Goal: Task Accomplishment & Management: Complete application form

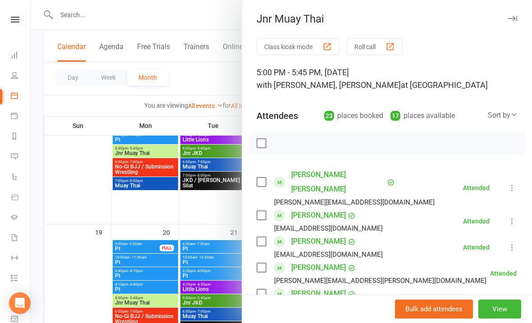
scroll to position [0, 1]
click at [504, 19] on div "Jnr Muay Thai" at bounding box center [387, 19] width 290 height 13
click at [512, 17] on icon "button" at bounding box center [512, 18] width 9 height 5
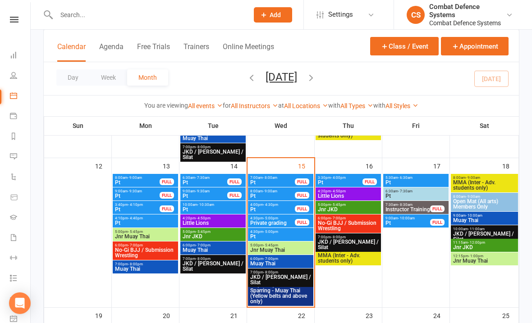
scroll to position [348, 0]
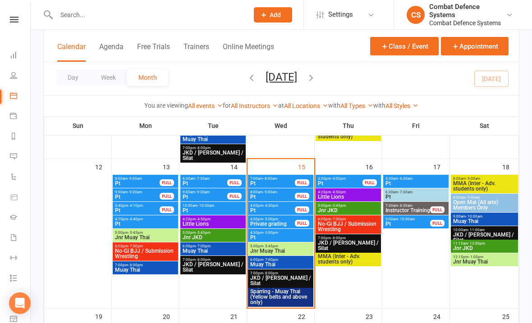
click at [266, 221] on span "Private grading" at bounding box center [273, 223] width 46 height 5
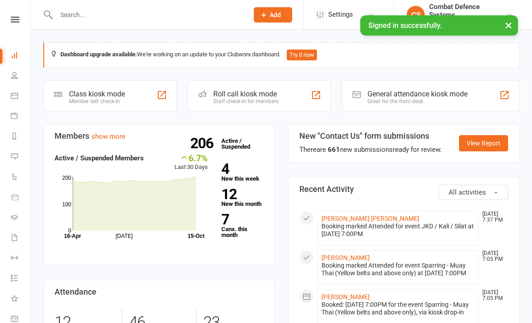
click at [13, 17] on icon at bounding box center [15, 20] width 9 height 6
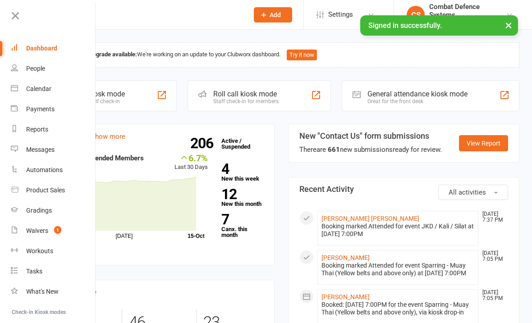
click at [23, 81] on link "Calendar" at bounding box center [53, 89] width 85 height 20
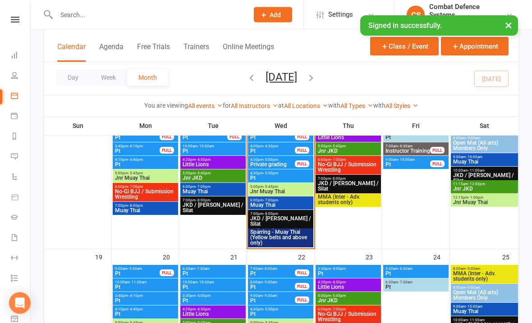
scroll to position [410, 0]
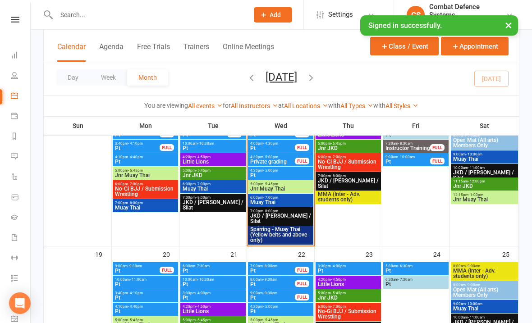
click at [263, 159] on span "Private grading" at bounding box center [273, 161] width 46 height 5
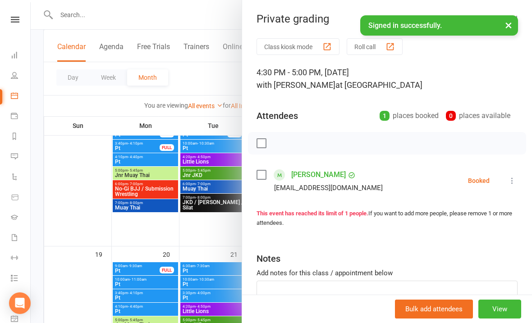
click at [508, 190] on li "[PERSON_NAME] [EMAIL_ADDRESS][DOMAIN_NAME] Booked More info Remove Check in Mar…" at bounding box center [387, 181] width 261 height 26
click at [509, 178] on icon at bounding box center [512, 180] width 9 height 9
click at [514, 178] on icon at bounding box center [512, 180] width 9 height 9
click at [254, 175] on div "Class kiosk mode Roll call 4:30 PM - 5:00 PM, [DATE] with [PERSON_NAME] at [PER…" at bounding box center [387, 196] width 290 height 317
click at [265, 174] on label at bounding box center [261, 174] width 9 height 9
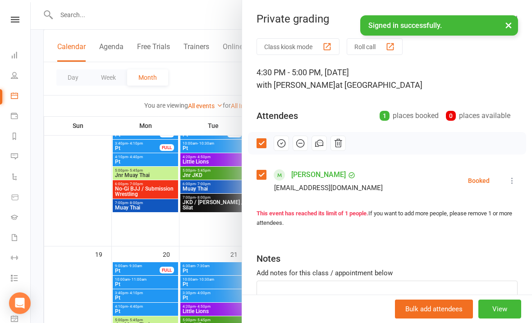
click at [258, 173] on label at bounding box center [261, 174] width 9 height 9
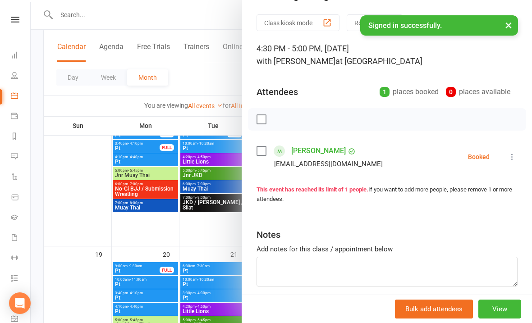
scroll to position [22, 0]
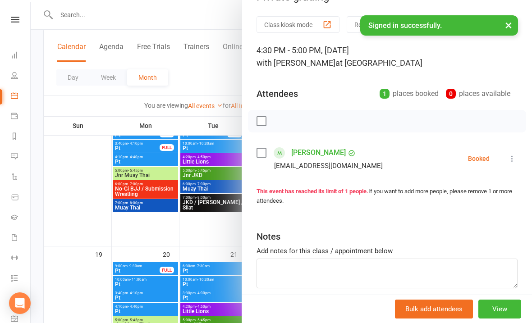
click at [495, 319] on button "View" at bounding box center [499, 309] width 43 height 19
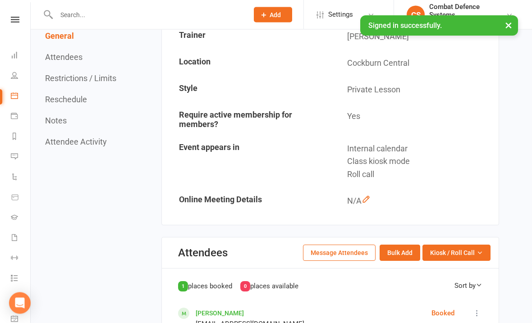
scroll to position [190, 0]
click at [22, 17] on link at bounding box center [15, 20] width 32 height 6
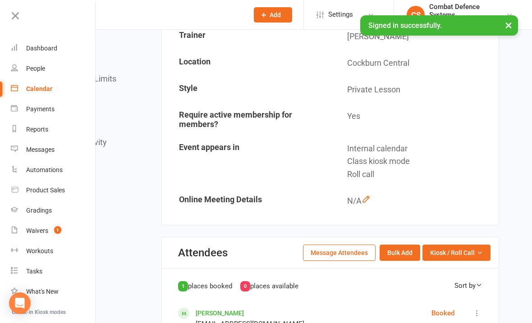
click at [33, 209] on div "Gradings" at bounding box center [39, 210] width 26 height 7
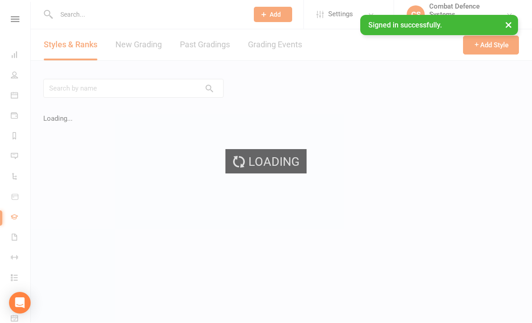
scroll to position [0, 0]
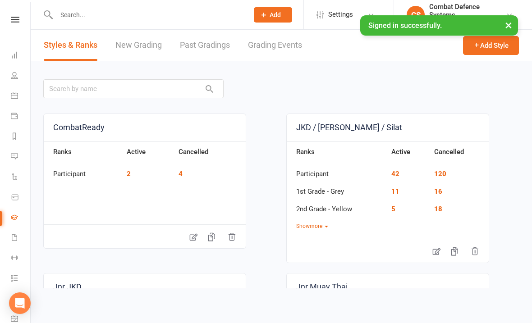
click at [269, 43] on link "Grading Events" at bounding box center [275, 45] width 54 height 31
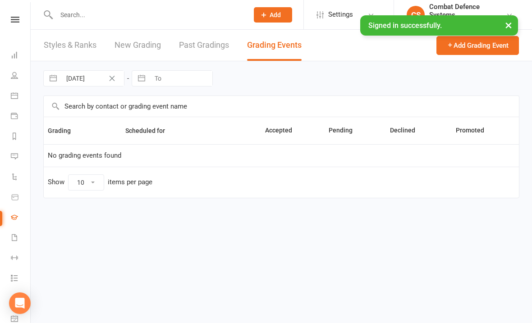
select select "25"
click at [188, 51] on link "Past Gradings" at bounding box center [204, 45] width 50 height 31
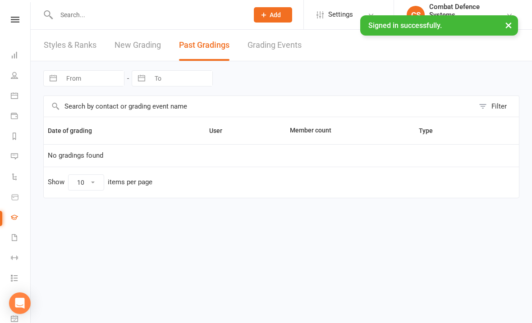
select select "100"
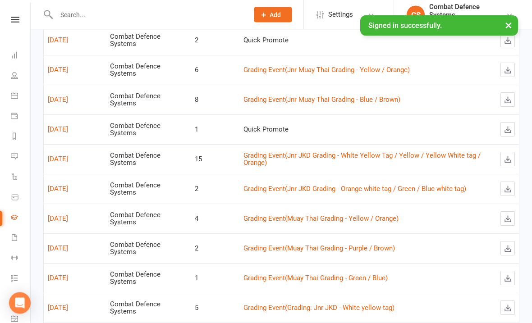
scroll to position [125, 0]
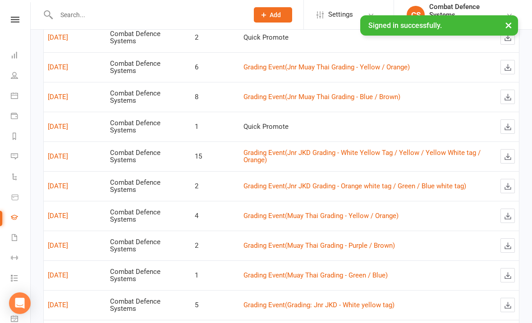
click at [255, 151] on link "Grading Event ( Jnr JKD Grading - White Yellow Tag / Yellow / Yellow White tag …" at bounding box center [361, 157] width 237 height 16
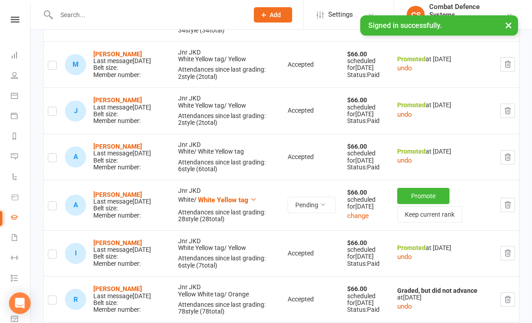
scroll to position [650, 0]
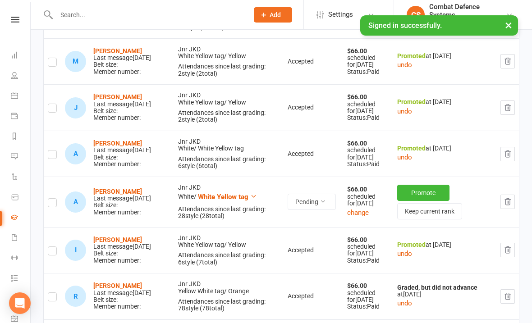
click at [411, 201] on button "Promote" at bounding box center [423, 193] width 52 height 16
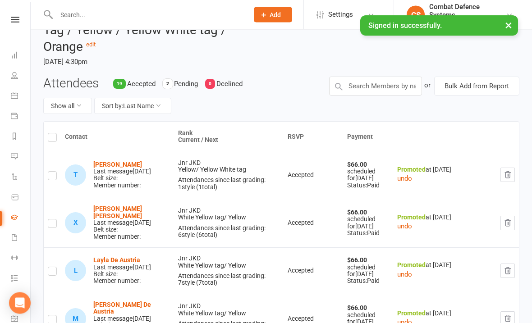
scroll to position [56, 0]
click at [14, 22] on icon at bounding box center [15, 20] width 9 height 6
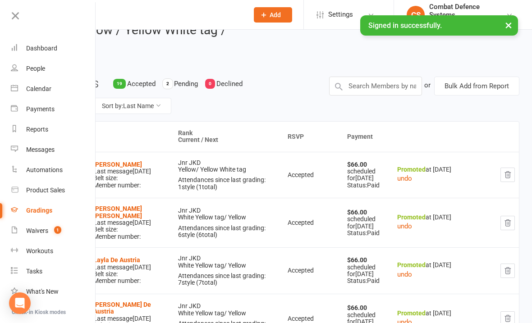
click at [25, 96] on link "Calendar" at bounding box center [53, 89] width 85 height 20
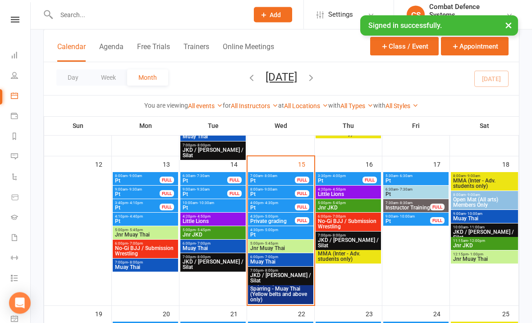
scroll to position [352, 0]
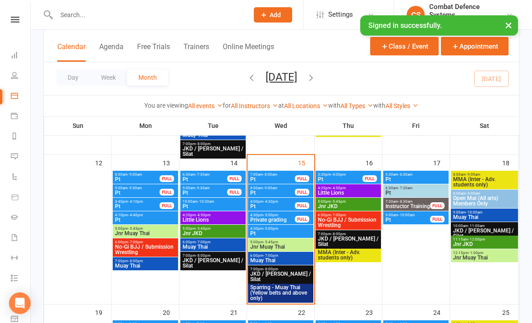
click at [261, 267] on span "7:00pm - 8:00pm" at bounding box center [281, 269] width 62 height 4
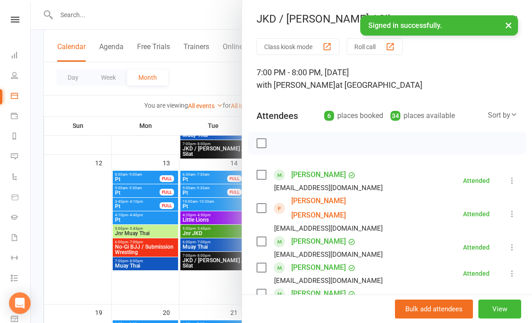
click at [313, 201] on link "[PERSON_NAME] [PERSON_NAME]" at bounding box center [343, 208] width 104 height 29
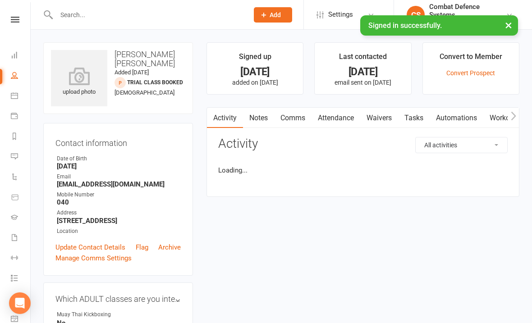
click at [505, 18] on button "×" at bounding box center [508, 24] width 16 height 19
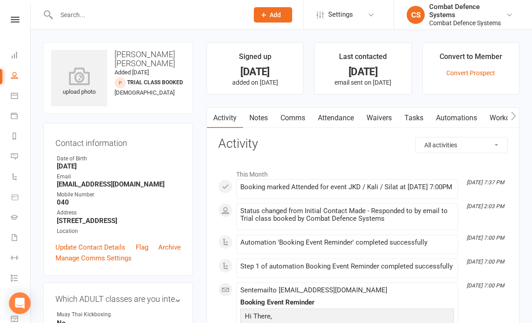
click at [375, 119] on link "Waivers" at bounding box center [379, 118] width 38 height 21
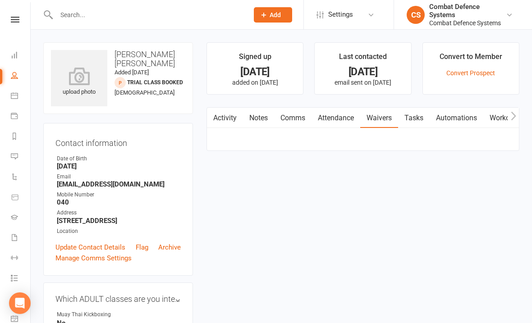
scroll to position [20, 0]
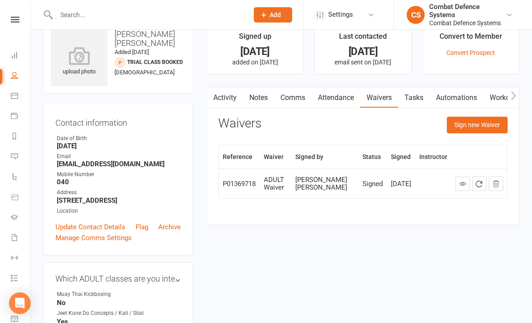
click at [465, 121] on button "Sign new Waiver" at bounding box center [477, 125] width 61 height 16
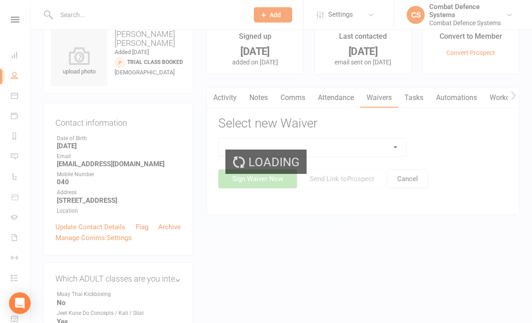
click at [333, 146] on div "Loading" at bounding box center [266, 161] width 532 height 323
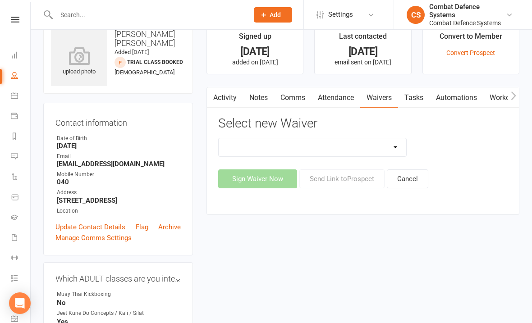
click at [293, 150] on select "10 Class Pass ALL ARTS - Application & Agreement 10 Class Pass PRIVATE LESSONS …" at bounding box center [313, 147] width 188 height 18
select select "5484"
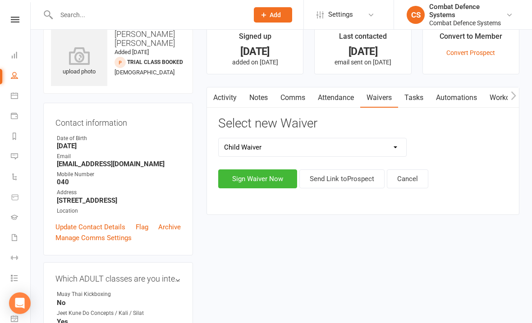
click at [261, 178] on button "Sign Waiver Now" at bounding box center [257, 179] width 79 height 19
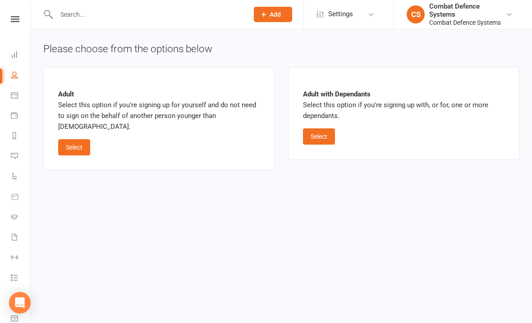
click at [315, 138] on button "Select" at bounding box center [319, 137] width 32 height 16
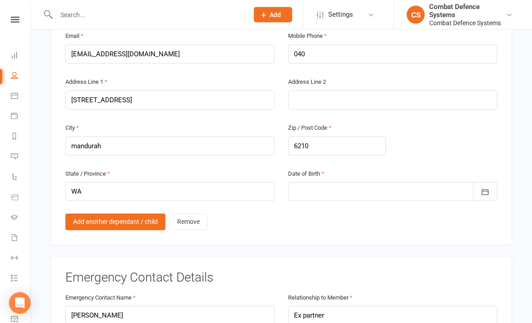
click at [102, 214] on link "Add another dependant / child" at bounding box center [115, 222] width 100 height 16
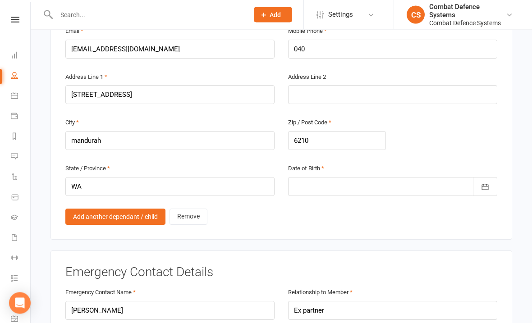
scroll to position [1041, 0]
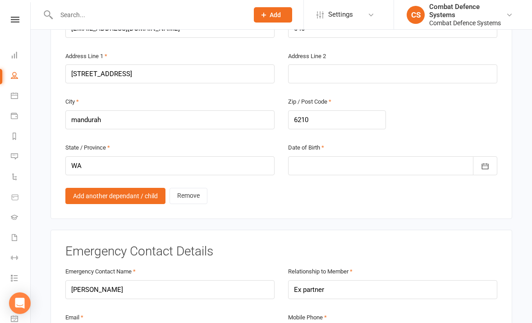
click at [81, 188] on link "Add another dependant / child" at bounding box center [115, 196] width 100 height 16
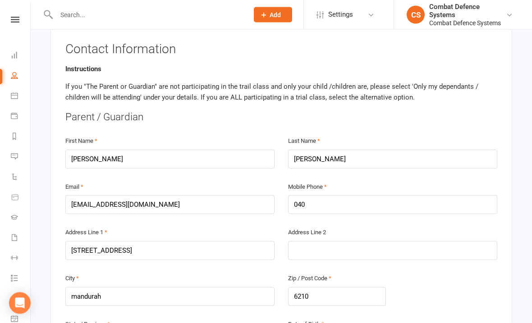
scroll to position [162, 0]
click at [362, 198] on input "040" at bounding box center [392, 204] width 209 height 19
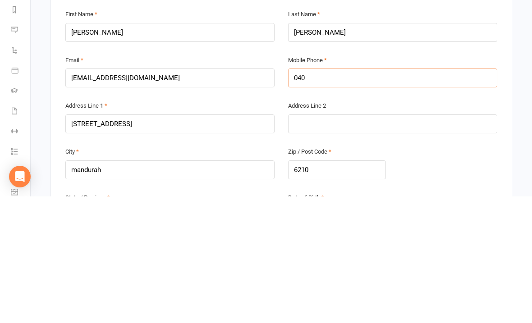
type input "0402"
type input "04028"
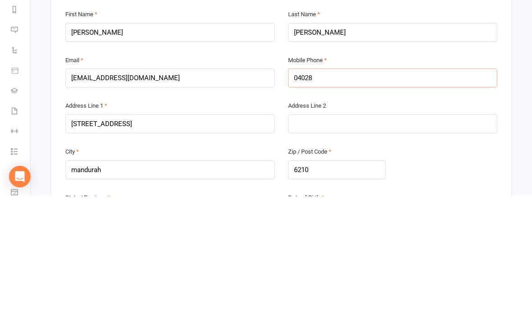
type input "04028"
type input "040281"
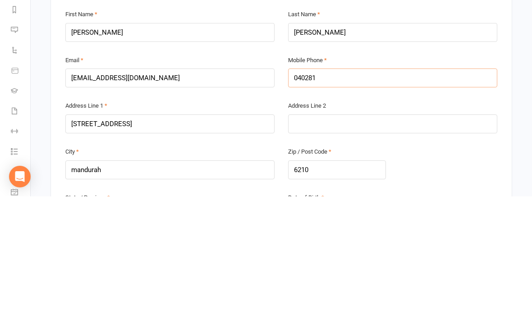
type input "040281"
type input "0402813"
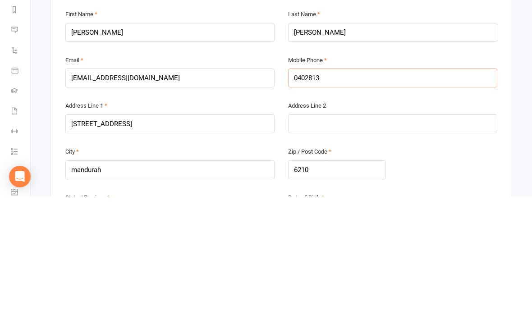
type input "0402813"
type input "04028137"
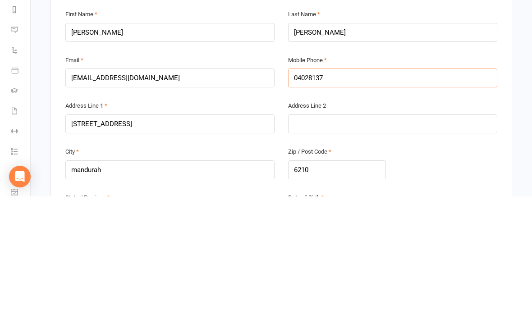
type input "040281379"
type input "0402813793"
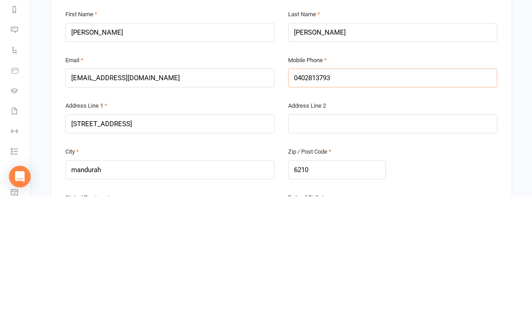
type input "0402813793"
click at [374, 150] on input "[PERSON_NAME]" at bounding box center [392, 159] width 209 height 19
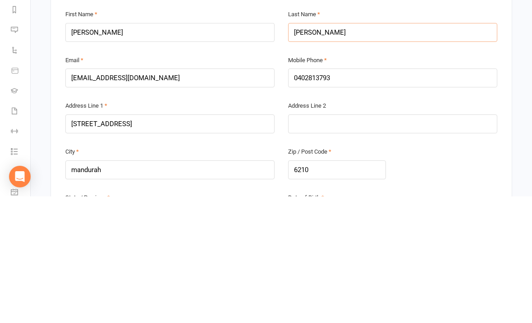
click at [316, 150] on input "[PERSON_NAME]" at bounding box center [392, 159] width 209 height 19
click at [312, 150] on input "[PERSON_NAME]" at bounding box center [392, 159] width 209 height 19
type input "[PERSON_NAME]"
click at [153, 150] on input "[PERSON_NAME]" at bounding box center [169, 159] width 209 height 19
click at [187, 150] on input "[PERSON_NAME]" at bounding box center [169, 159] width 209 height 19
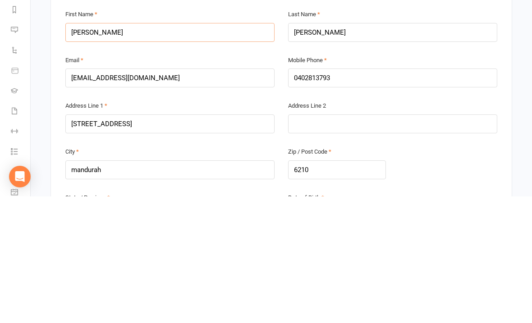
click at [124, 150] on input "[PERSON_NAME]" at bounding box center [169, 159] width 209 height 19
click at [111, 150] on input "[PERSON_NAME]" at bounding box center [169, 159] width 209 height 19
type input "[PERSON_NAME]"
click at [302, 150] on input "[PERSON_NAME]" at bounding box center [392, 159] width 209 height 19
type input "b"
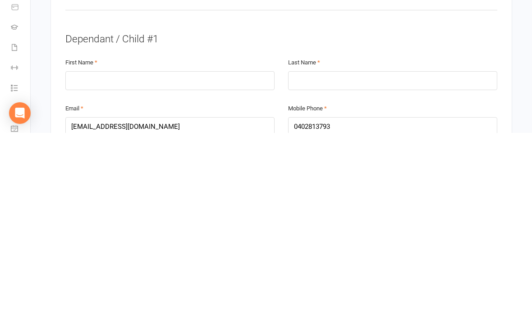
scroll to position [438, 0]
type input "[PERSON_NAME]"
click at [212, 261] on input "text" at bounding box center [169, 270] width 209 height 19
type input "Ebony"
click at [316, 261] on input "text" at bounding box center [392, 270] width 209 height 19
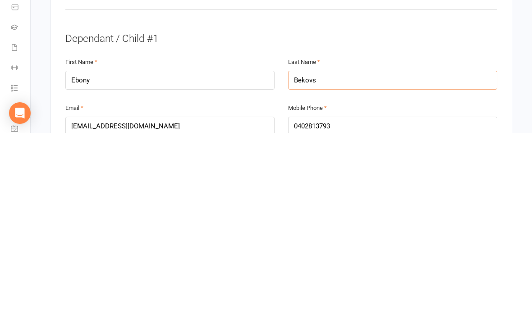
type input "Bekovs"
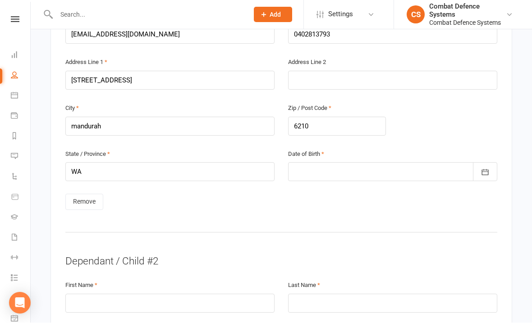
scroll to position [720, 0]
click at [484, 170] on icon "button" at bounding box center [485, 173] width 7 height 6
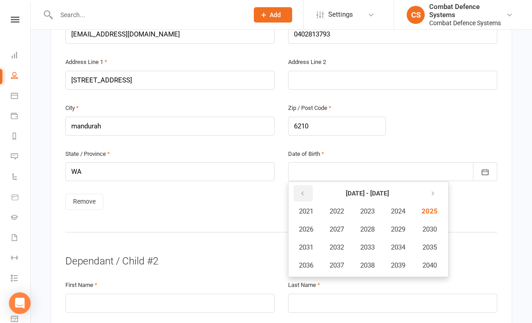
click at [306, 185] on button "button" at bounding box center [302, 193] width 19 height 16
click at [435, 221] on button "2010" at bounding box center [429, 229] width 30 height 17
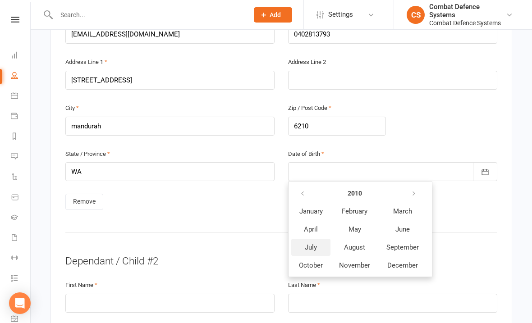
click at [316, 239] on button "July" at bounding box center [310, 247] width 39 height 17
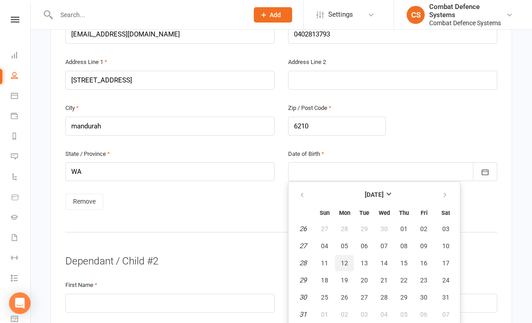
click at [345, 255] on button "12" at bounding box center [344, 263] width 19 height 16
type input "[DATE]"
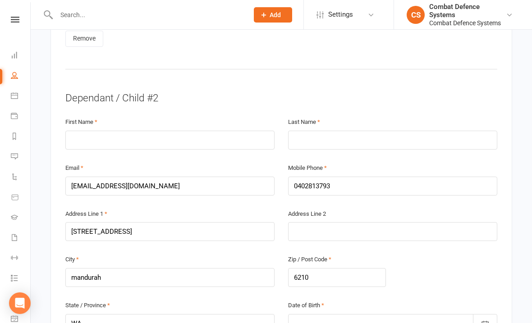
scroll to position [884, 0]
click at [195, 130] on input "text" at bounding box center [169, 139] width 209 height 19
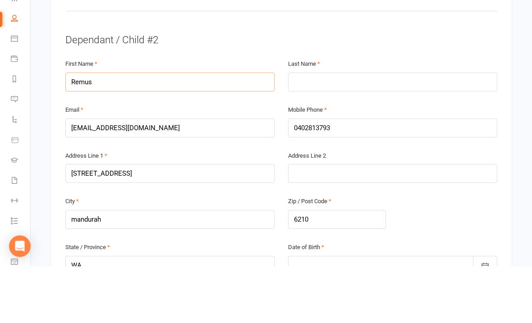
type input "Remus"
click at [335, 130] on input "text" at bounding box center [392, 139] width 209 height 19
type input "[PERSON_NAME]"
click at [471, 90] on div "Dependant / Child #2" at bounding box center [281, 97] width 432 height 14
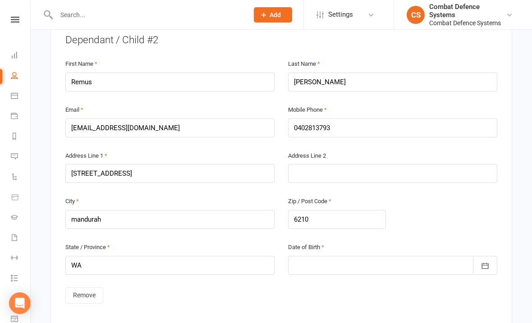
click at [487, 261] on icon "button" at bounding box center [485, 265] width 9 height 9
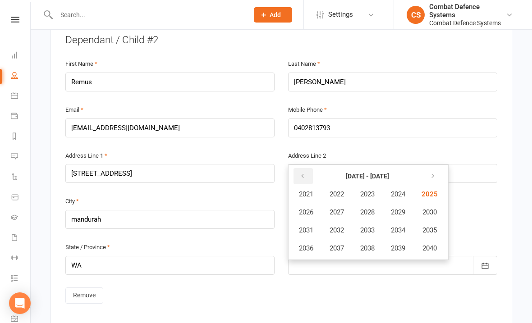
click at [304, 168] on button "button" at bounding box center [302, 176] width 19 height 16
click at [402, 222] on button "2014" at bounding box center [398, 230] width 30 height 17
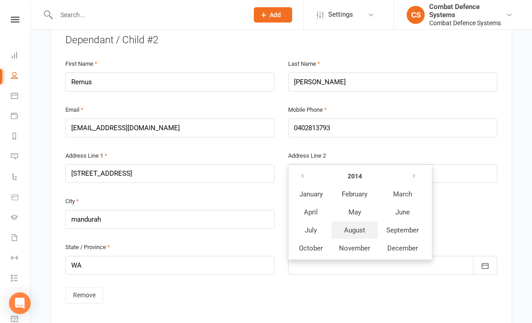
click at [361, 222] on button "August" at bounding box center [354, 230] width 46 height 17
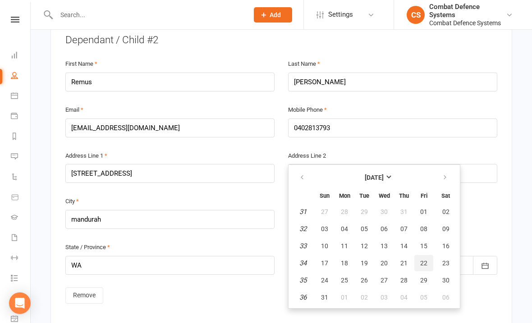
click at [425, 260] on span "22" at bounding box center [423, 263] width 7 height 7
type input "[DATE]"
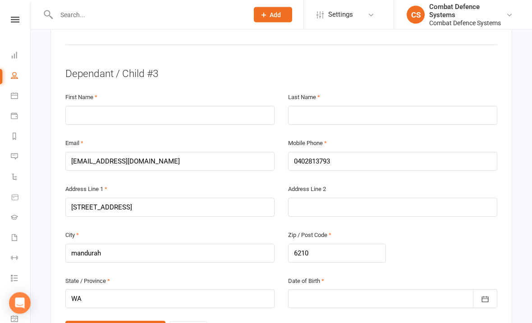
scroll to position [1226, 0]
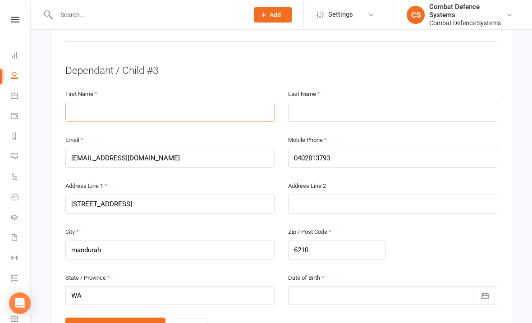
click at [221, 103] on input "text" at bounding box center [169, 112] width 209 height 19
type input "[PERSON_NAME]"
click at [348, 103] on input "text" at bounding box center [392, 112] width 209 height 19
type input "[PERSON_NAME]"
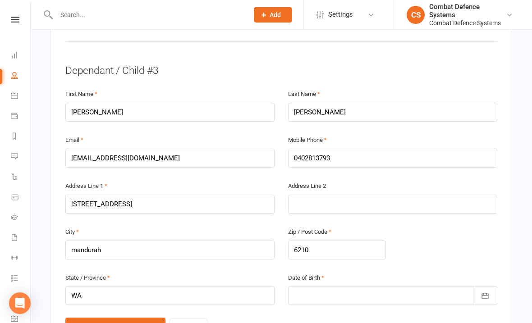
click at [490, 286] on button "button" at bounding box center [485, 295] width 24 height 19
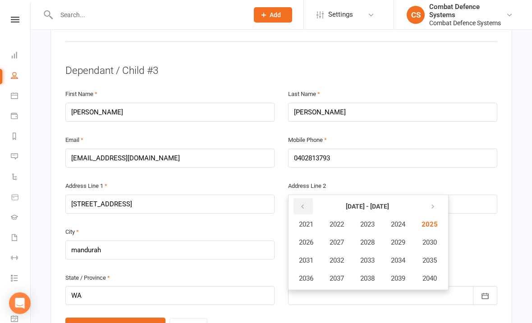
click at [310, 198] on button "button" at bounding box center [302, 206] width 19 height 16
click at [344, 270] on button "2017" at bounding box center [337, 278] width 30 height 17
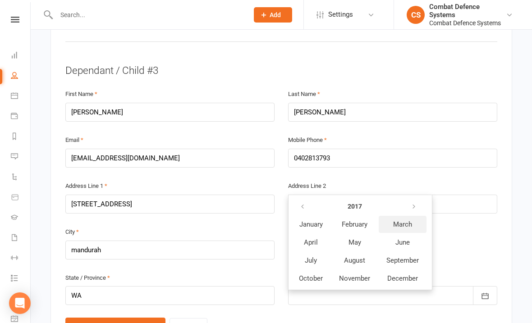
click at [403, 216] on button "March" at bounding box center [403, 224] width 48 height 17
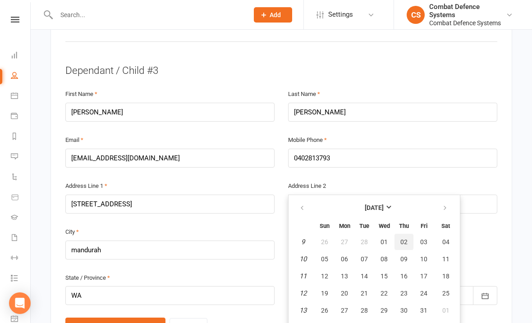
click at [406, 234] on button "02" at bounding box center [403, 242] width 19 height 16
type input "[DATE]"
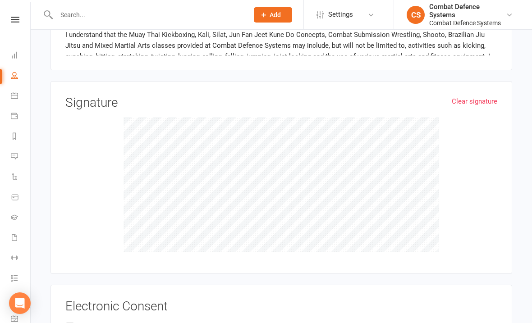
scroll to position [1855, 0]
click at [479, 82] on div "Clear signature Signature" at bounding box center [281, 178] width 462 height 193
click at [473, 97] on link "Clear signature" at bounding box center [475, 102] width 46 height 11
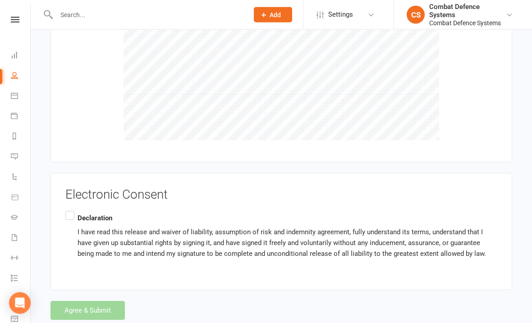
click at [73, 210] on label "Declaration I have read this release and waiver of liability, assumption of ris…" at bounding box center [281, 237] width 432 height 54
click at [71, 210] on input "Declaration I have read this release and waiver of liability, assumption of ris…" at bounding box center [68, 210] width 6 height 0
click at [110, 302] on button "Agree & Submit" at bounding box center [87, 311] width 74 height 19
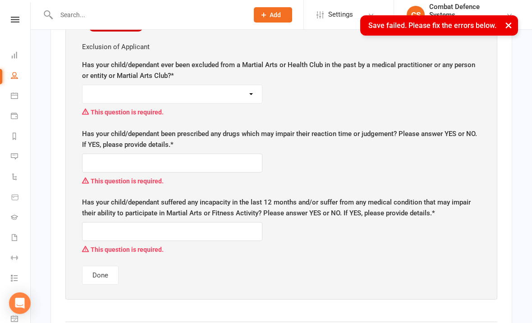
scroll to position [426, 0]
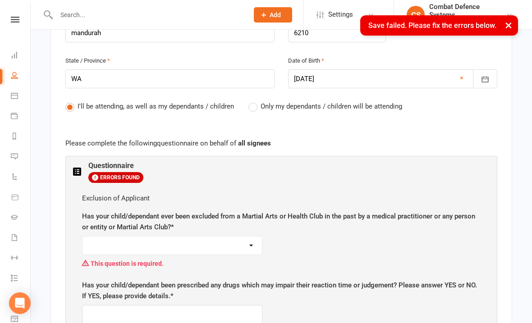
click at [231, 237] on select "YES NO" at bounding box center [171, 246] width 179 height 18
select select "NO"
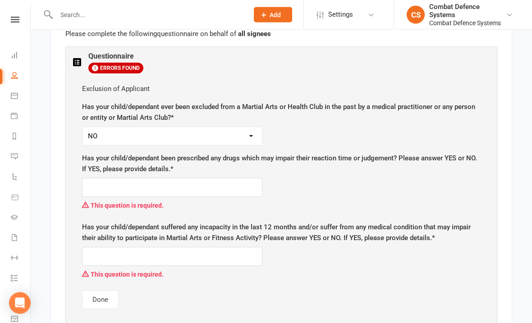
scroll to position [536, 0]
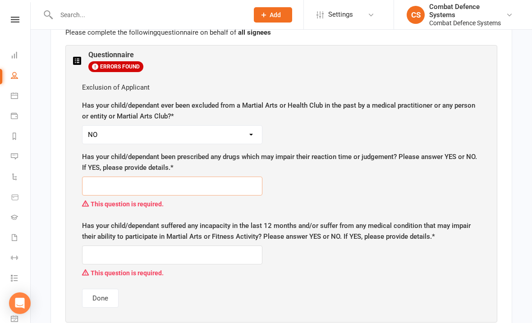
click at [214, 181] on input "text" at bounding box center [172, 186] width 180 height 19
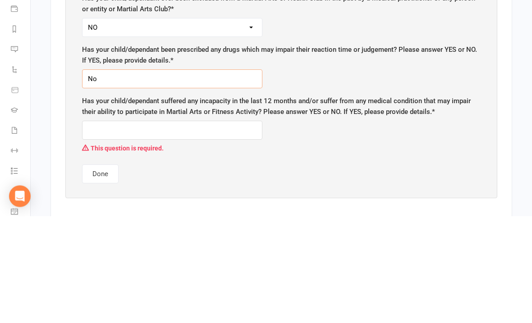
type input "No"
click at [376, 151] on div "Has your child/dependant been prescribed any drugs which may impair their react…" at bounding box center [281, 173] width 399 height 44
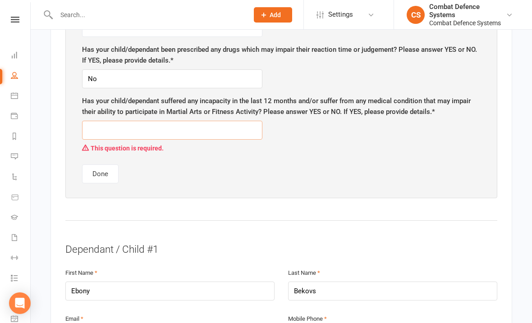
click at [226, 121] on input "text" at bounding box center [172, 130] width 180 height 19
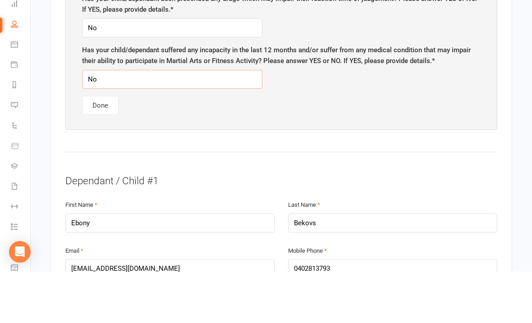
type input "No"
click at [373, 96] on label "Has your child/dependant suffered any incapacity in the last 12 months and/or s…" at bounding box center [281, 107] width 399 height 22
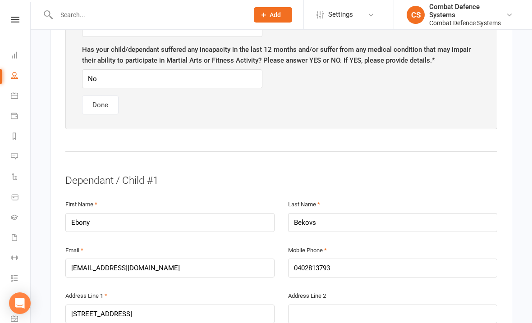
click at [108, 97] on button "Done" at bounding box center [100, 105] width 37 height 19
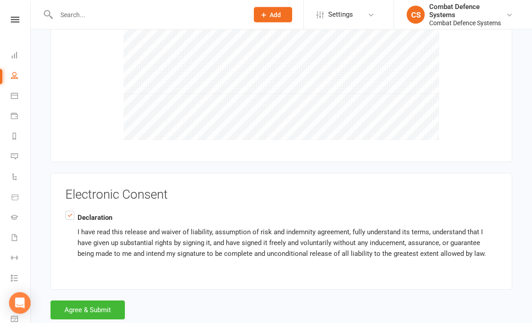
click at [107, 301] on button "Agree & Submit" at bounding box center [87, 310] width 74 height 19
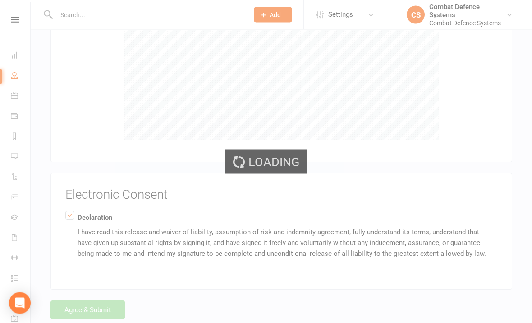
scroll to position [1968, 0]
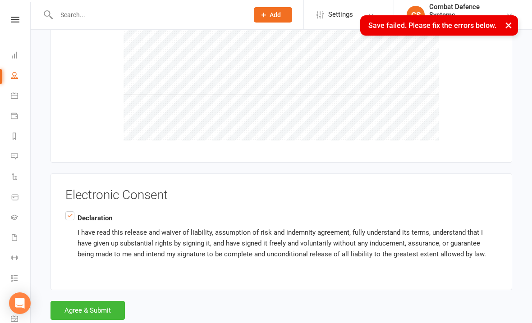
click at [445, 15] on div "Combat Defence Systems" at bounding box center [467, 11] width 77 height 16
click at [455, 15] on div "Combat Defence Systems" at bounding box center [467, 11] width 77 height 16
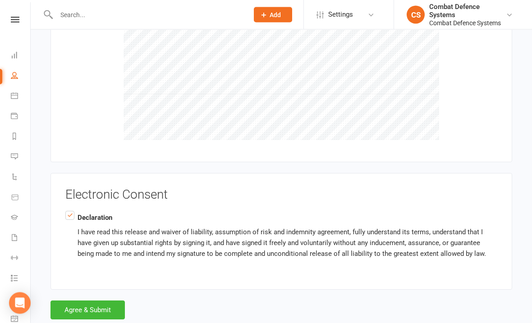
click at [97, 301] on button "Agree & Submit" at bounding box center [87, 310] width 74 height 19
click at [75, 210] on label "Declaration I have read this release and waiver of liability, assumption of ris…" at bounding box center [281, 237] width 432 height 54
click at [71, 210] on input "Declaration I have read this release and waiver of liability, assumption of ris…" at bounding box center [68, 210] width 6 height 0
click at [73, 210] on label "Declaration I have read this release and waiver of liability, assumption of ris…" at bounding box center [281, 237] width 432 height 54
click at [71, 210] on input "Declaration I have read this release and waiver of liability, assumption of ris…" at bounding box center [68, 210] width 6 height 0
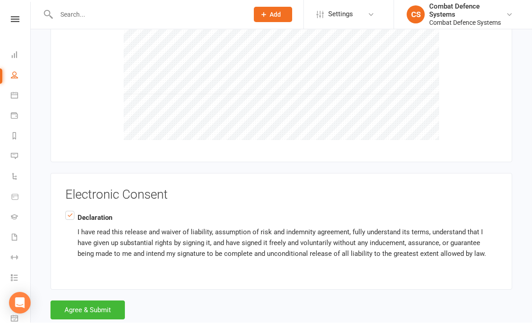
click at [105, 301] on button "Agree & Submit" at bounding box center [87, 310] width 74 height 19
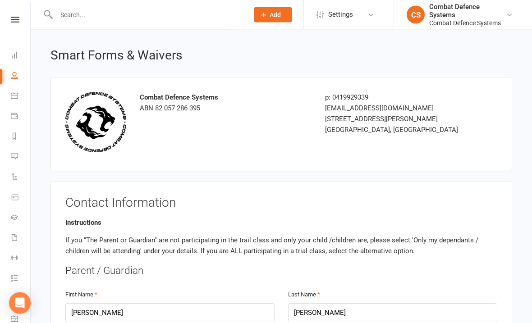
scroll to position [0, 0]
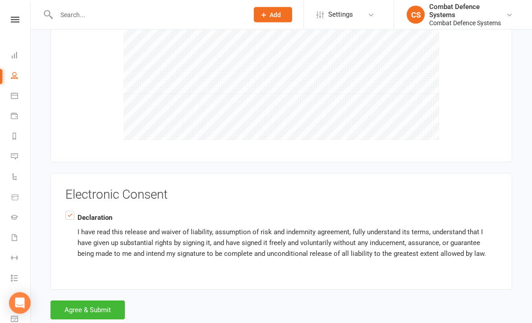
click at [68, 301] on button "Agree & Submit" at bounding box center [87, 310] width 74 height 19
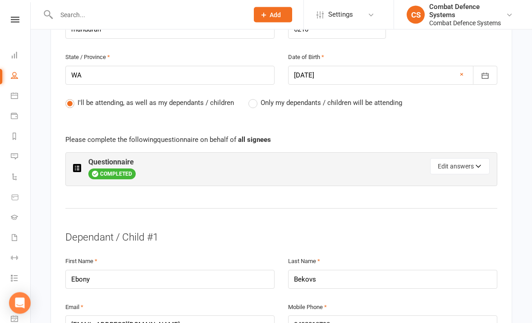
scroll to position [427, 0]
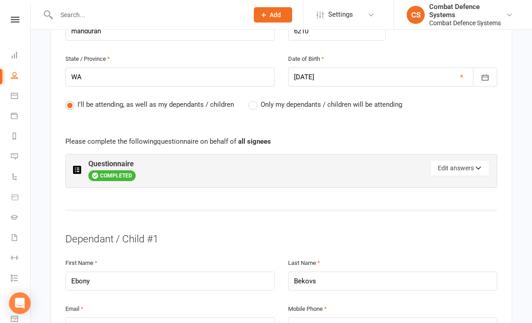
click at [443, 163] on button "Edit answers" at bounding box center [460, 168] width 60 height 16
select select "NO"
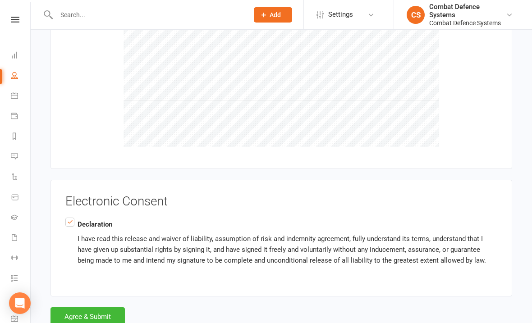
scroll to position [2177, 0]
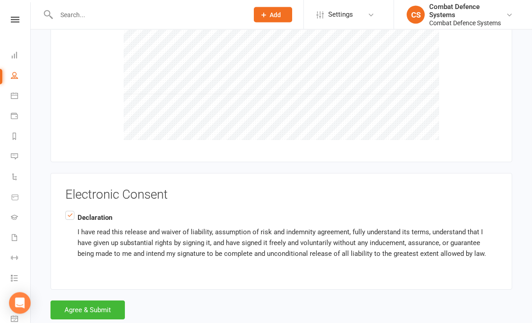
click at [74, 301] on button "Agree & Submit" at bounding box center [87, 310] width 74 height 19
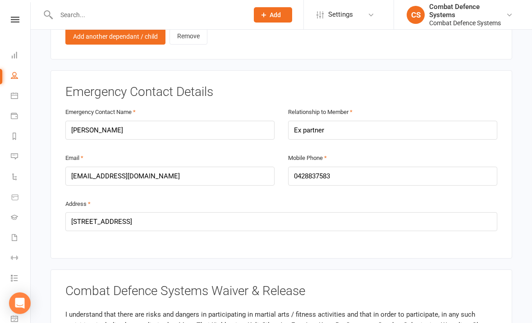
scroll to position [1724, 0]
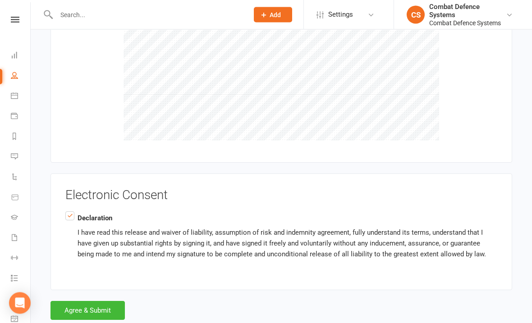
click at [89, 304] on button "Agree & Submit" at bounding box center [87, 311] width 74 height 19
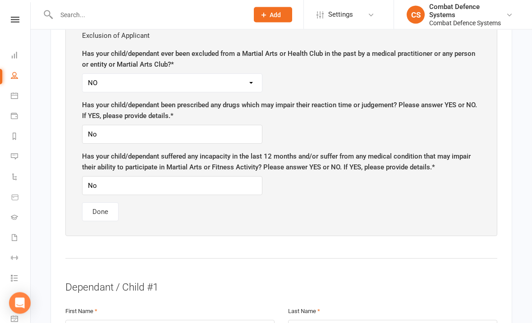
scroll to position [582, 0]
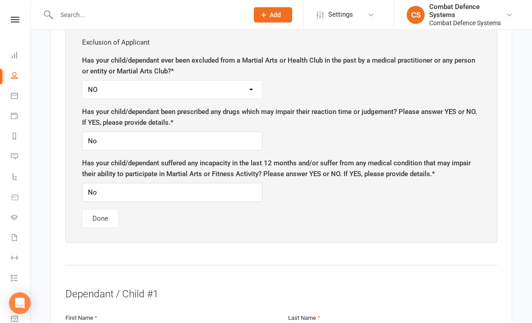
click at [245, 85] on select "YES NO" at bounding box center [171, 90] width 179 height 18
click at [216, 146] on input "No" at bounding box center [172, 141] width 180 height 19
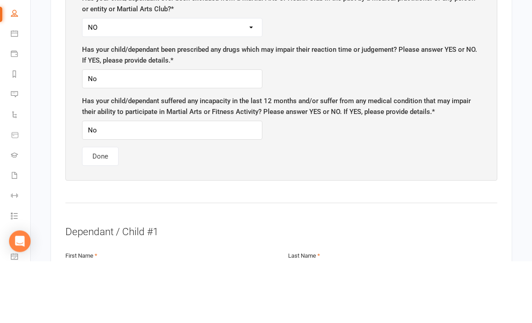
click at [320, 158] on label "Has your child/dependant suffered any incapacity in the last 12 months and/or s…" at bounding box center [281, 169] width 399 height 22
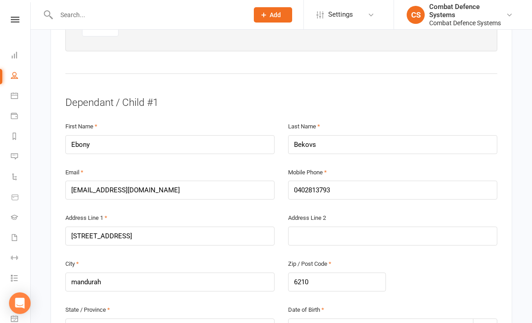
scroll to position [817, 0]
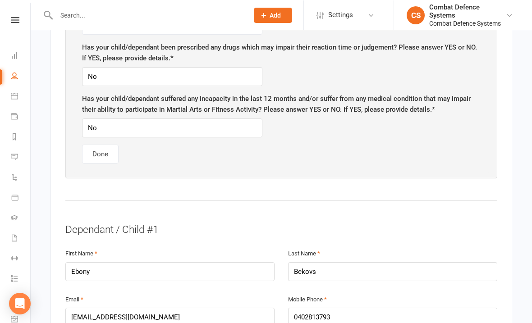
click at [92, 158] on button "Done" at bounding box center [100, 153] width 37 height 19
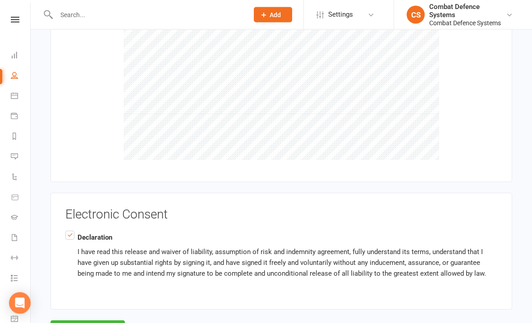
scroll to position [1968, 0]
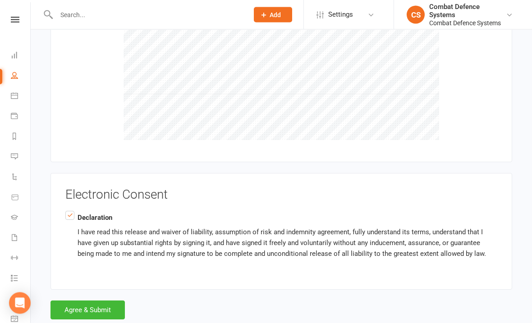
click at [103, 301] on button "Agree & Submit" at bounding box center [87, 310] width 74 height 19
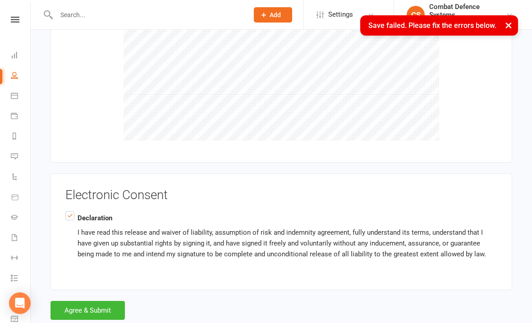
click at [510, 18] on button "×" at bounding box center [508, 24] width 16 height 19
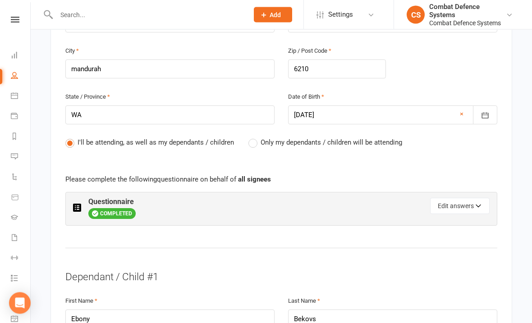
scroll to position [390, 0]
click at [253, 138] on label "Only my dependants / children will be attending" at bounding box center [325, 141] width 154 height 11
click at [253, 136] on input "Only my dependants / children will be attending" at bounding box center [251, 136] width 6 height 0
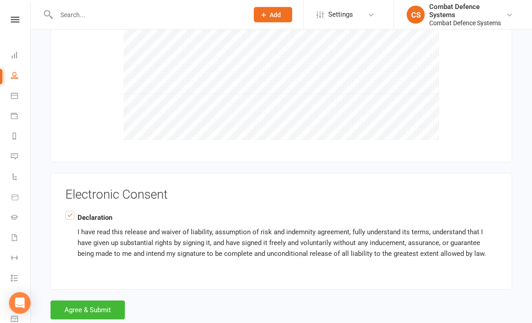
click at [105, 301] on button "Agree & Submit" at bounding box center [87, 310] width 74 height 19
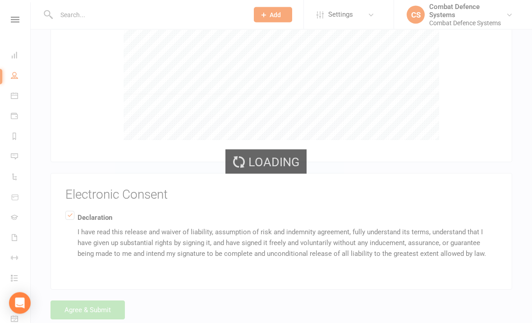
scroll to position [1968, 0]
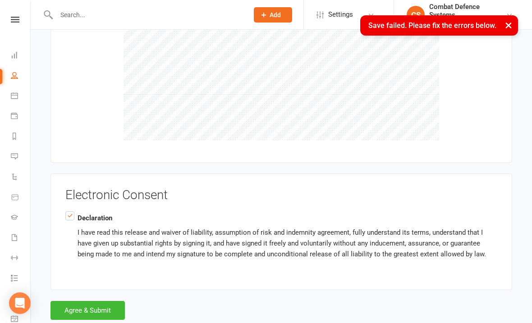
click at [507, 22] on button "×" at bounding box center [508, 24] width 16 height 19
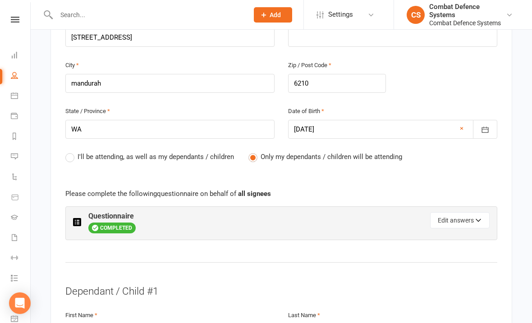
scroll to position [374, 0]
click at [66, 152] on label "I'll be attending, as well as my dependants / children" at bounding box center [149, 157] width 169 height 11
click at [66, 152] on input "I'll be attending, as well as my dependants / children" at bounding box center [68, 152] width 6 height 0
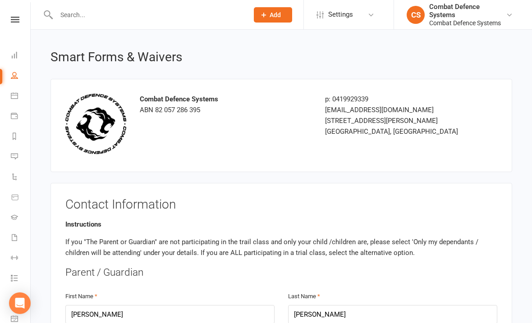
scroll to position [0, 0]
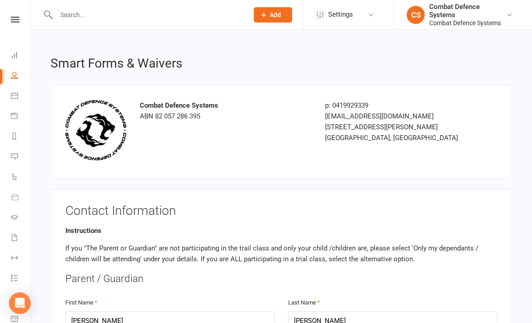
click at [12, 17] on icon at bounding box center [15, 20] width 9 height 6
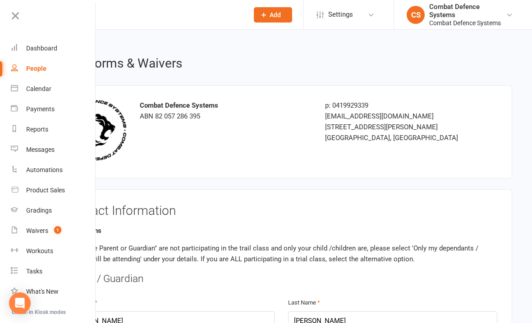
click at [51, 49] on div "Dashboard" at bounding box center [41, 48] width 31 height 7
